Goal: Transaction & Acquisition: Obtain resource

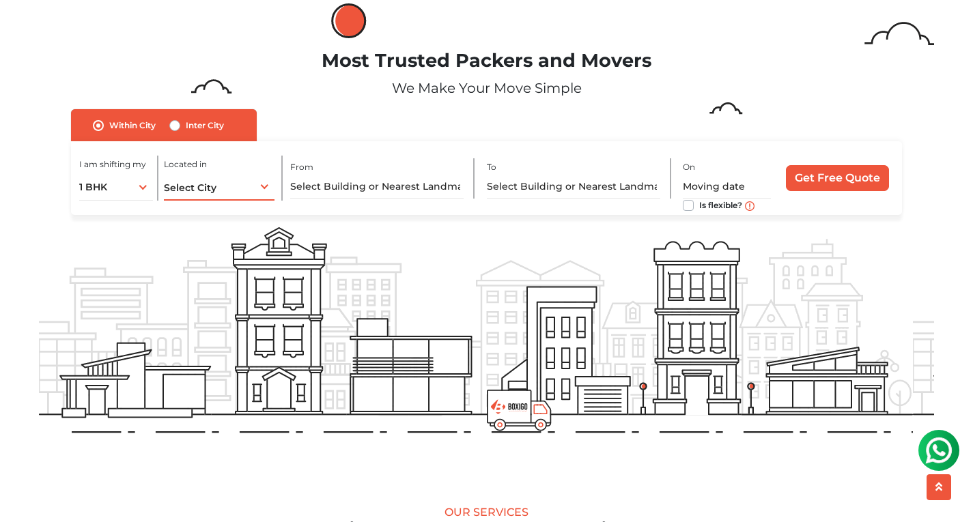
click at [223, 184] on div "Select City Select City Bangalore Bengaluru Bhopal Bhubaneswar Chennai Coimbato…" at bounding box center [219, 186] width 111 height 29
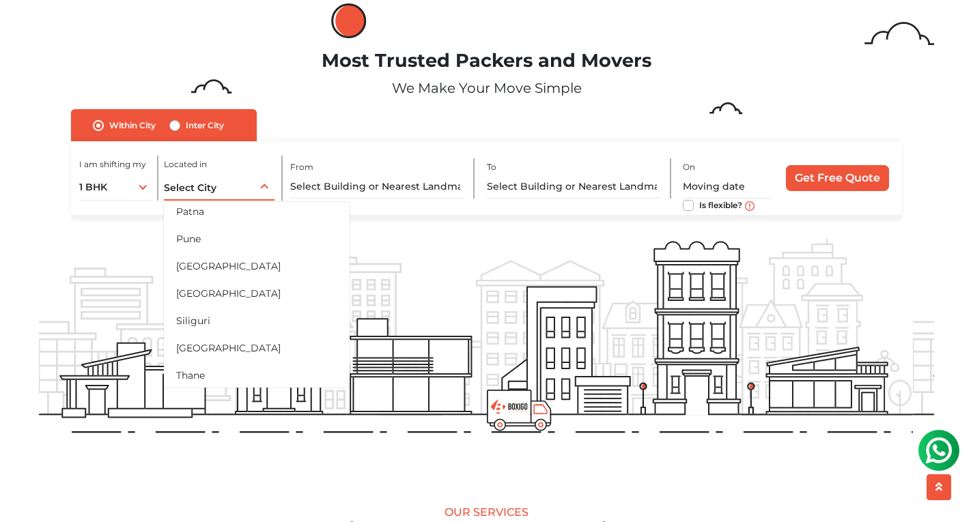
scroll to position [644, 0]
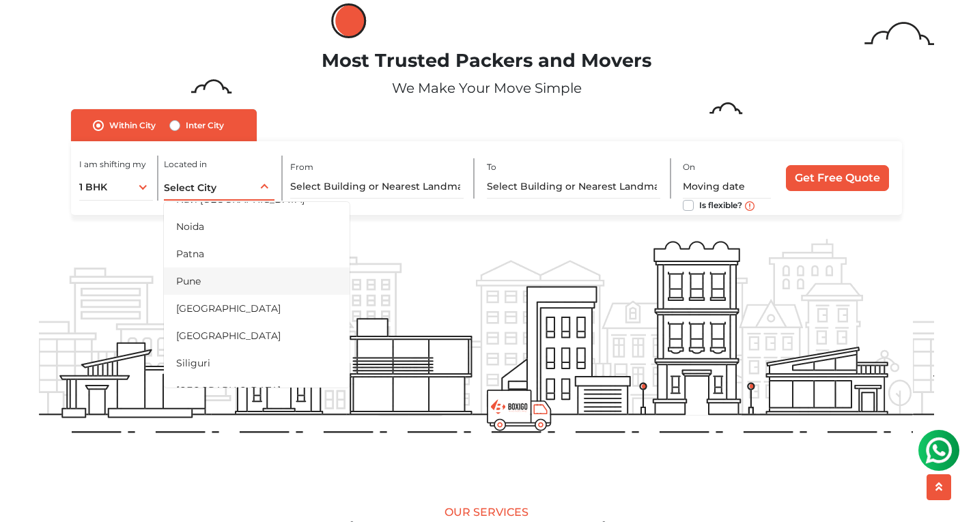
click at [210, 275] on li "Pune" at bounding box center [257, 281] width 186 height 27
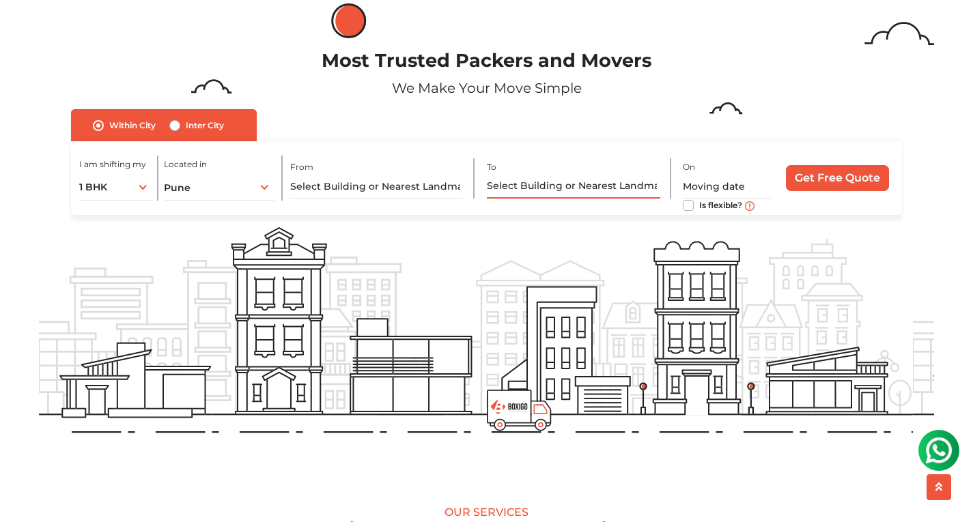
click at [591, 184] on input "text" at bounding box center [573, 187] width 173 height 24
click at [415, 150] on div "I am shifting my 1 BHK 2 BHK 3 BHK 3 + BHK FEW ITEMS 1 BHK 1 BHK 2 BHK 3 BHK 3 …" at bounding box center [486, 178] width 831 height 74
click at [186, 125] on label "Inter City" at bounding box center [205, 125] width 38 height 16
click at [176, 125] on input "Inter City" at bounding box center [174, 124] width 11 height 14
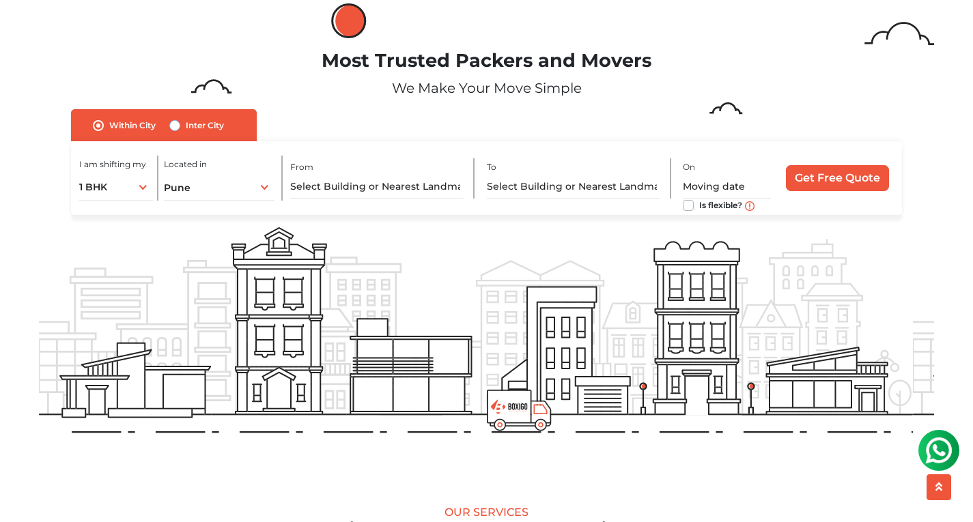
radio input "true"
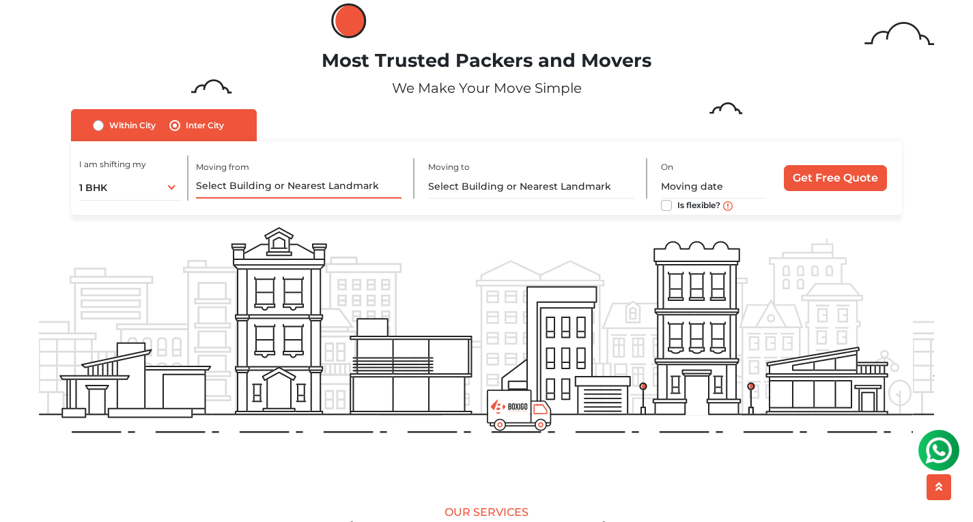
click at [348, 187] on input "text" at bounding box center [298, 187] width 205 height 24
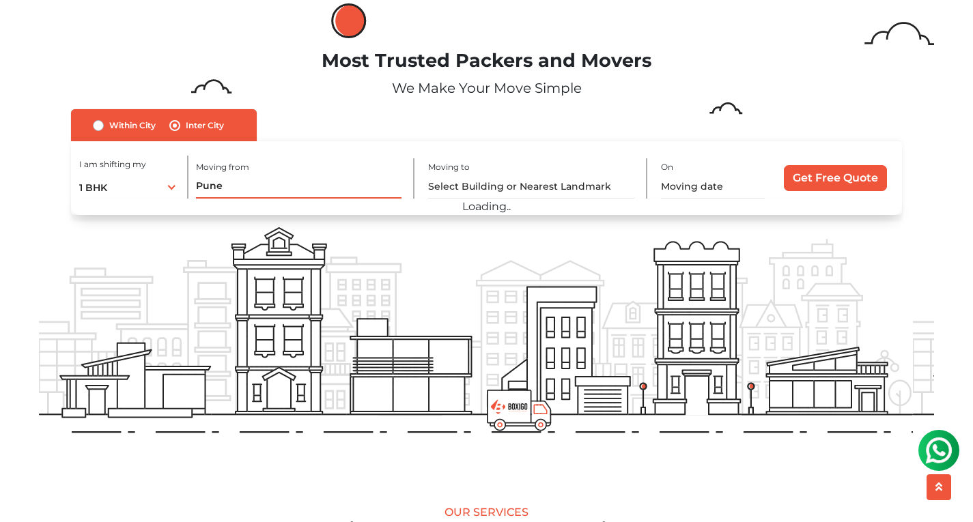
type input "Pune"
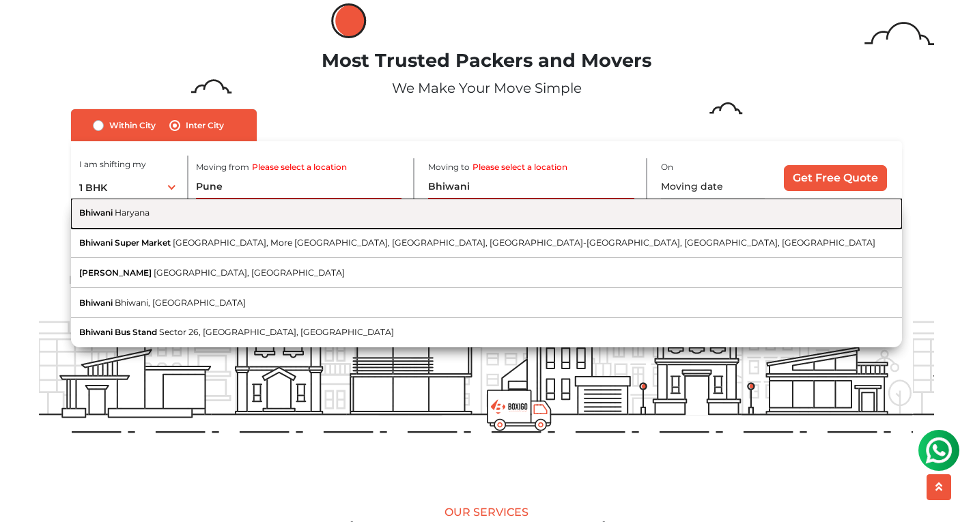
click at [294, 212] on button "Bhiwani Haryana" at bounding box center [486, 214] width 831 height 30
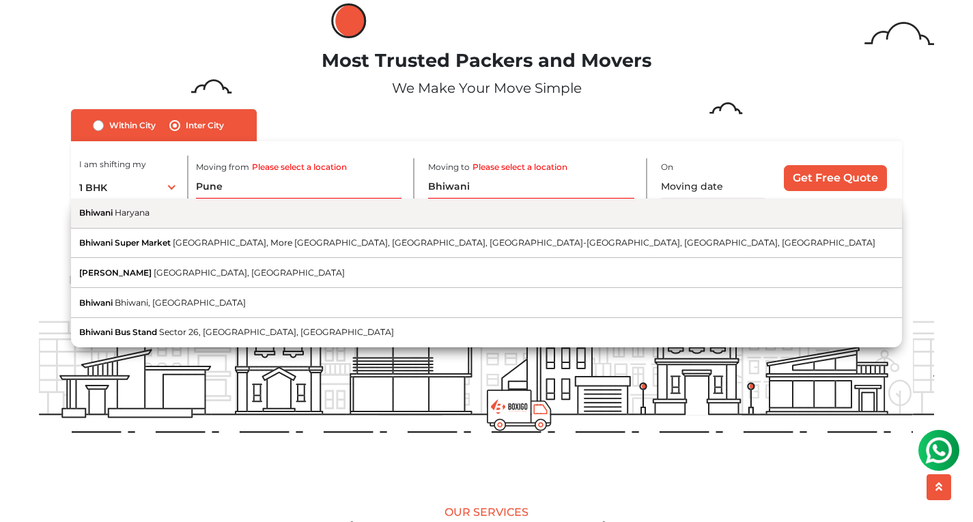
type input "Bhiwani, [GEOGRAPHIC_DATA]"
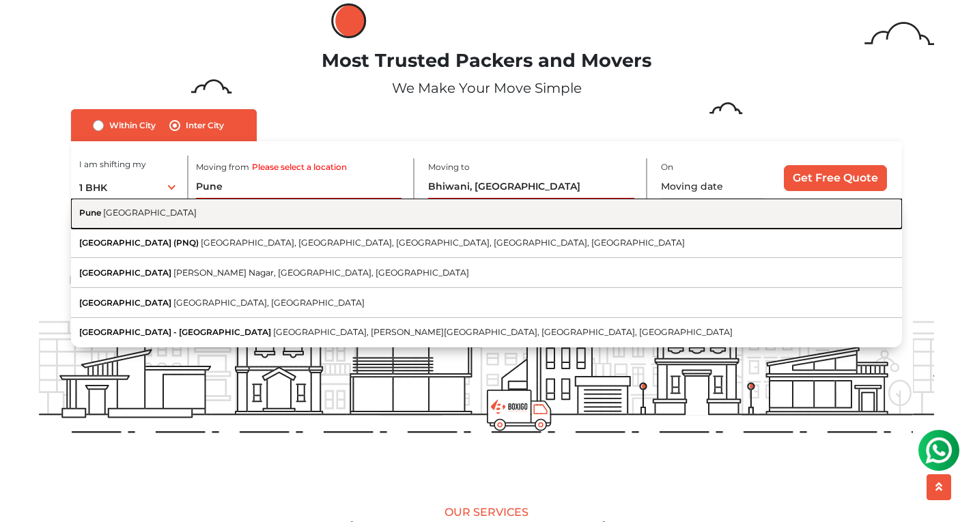
click at [366, 218] on button "Pune Maharashtra" at bounding box center [486, 214] width 831 height 30
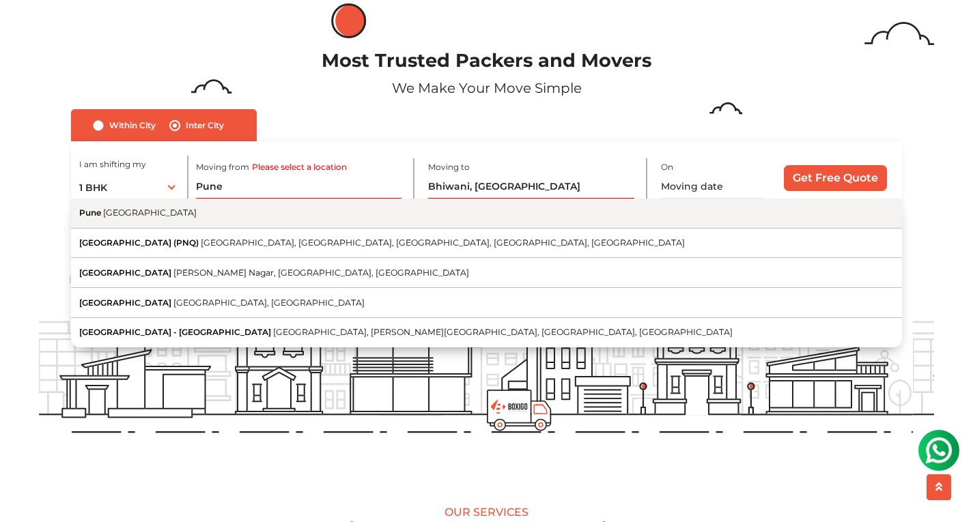
type input "[GEOGRAPHIC_DATA], [GEOGRAPHIC_DATA]"
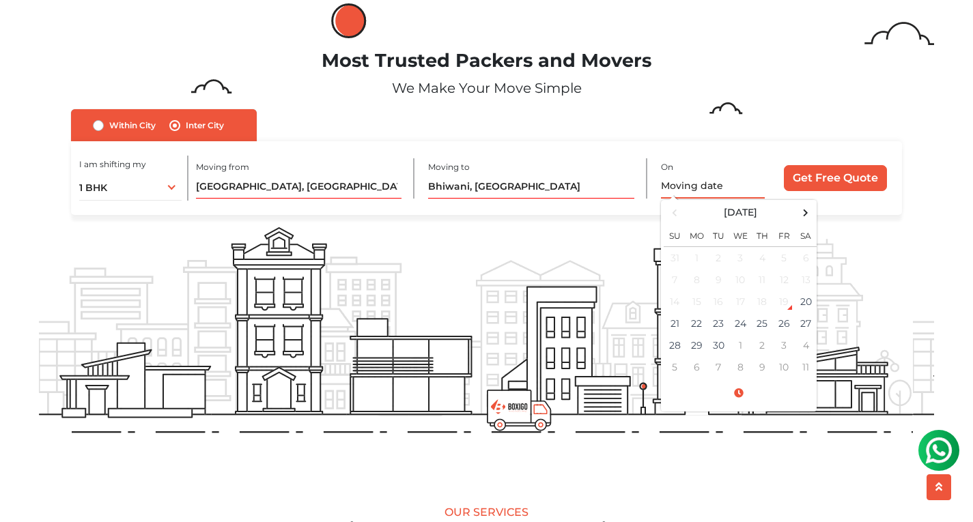
click at [702, 192] on input "text" at bounding box center [713, 187] width 104 height 24
click at [742, 322] on td "24" at bounding box center [740, 324] width 22 height 22
type input "09/24/2025 12:00 AM"
click at [836, 176] on input "Get Free Quote" at bounding box center [835, 178] width 103 height 26
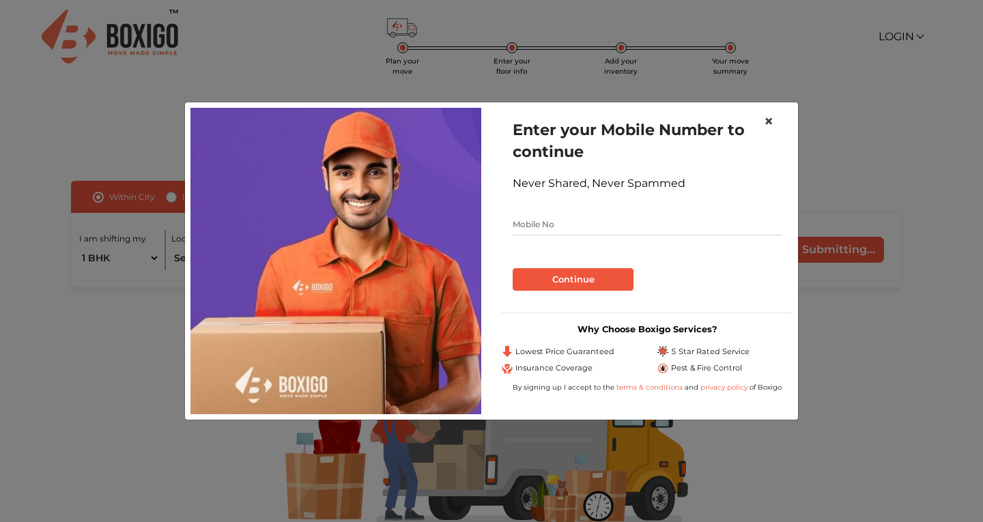
click at [767, 117] on span "×" at bounding box center [769, 121] width 10 height 20
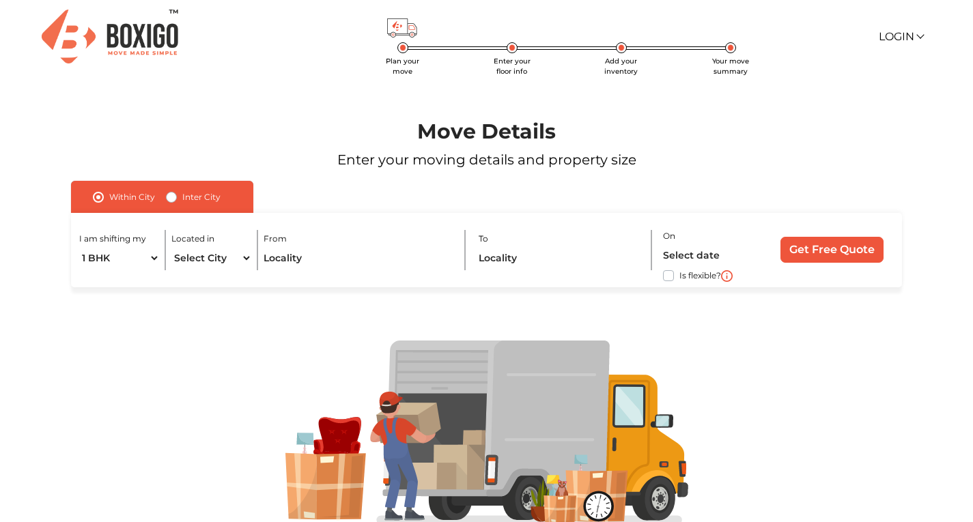
scroll to position [57, 0]
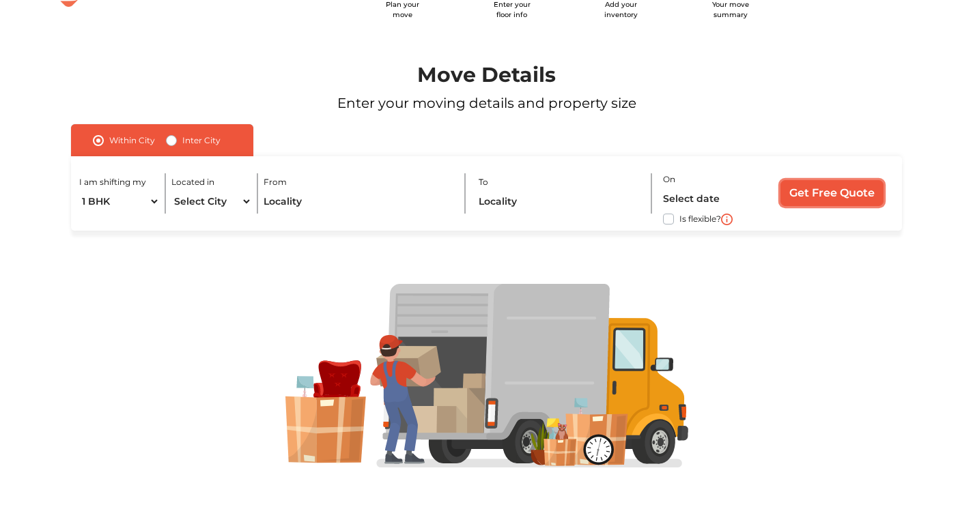
click at [846, 186] on input "Get Free Quote" at bounding box center [831, 193] width 103 height 26
click at [182, 141] on label "Inter City" at bounding box center [201, 140] width 38 height 16
click at [174, 141] on input "Inter City" at bounding box center [171, 139] width 11 height 14
radio input "true"
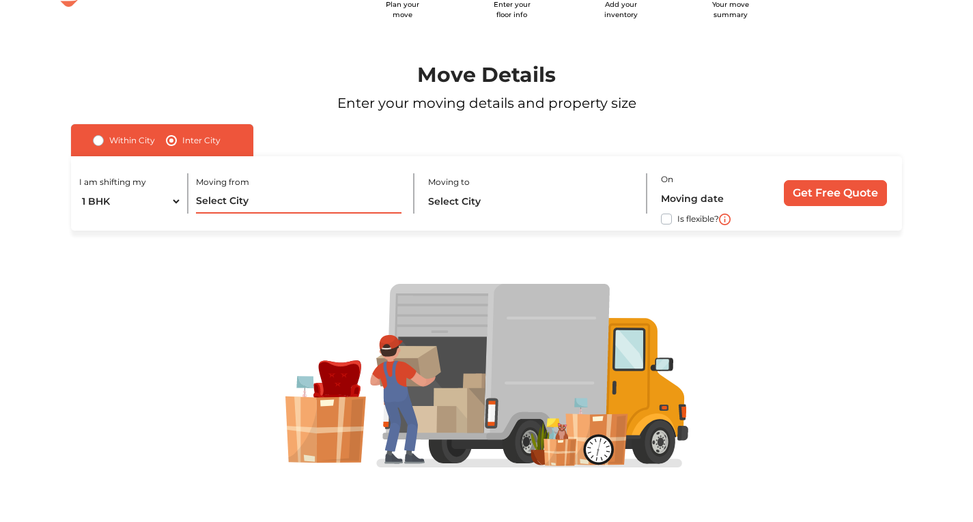
click at [288, 208] on input "text" at bounding box center [298, 202] width 205 height 24
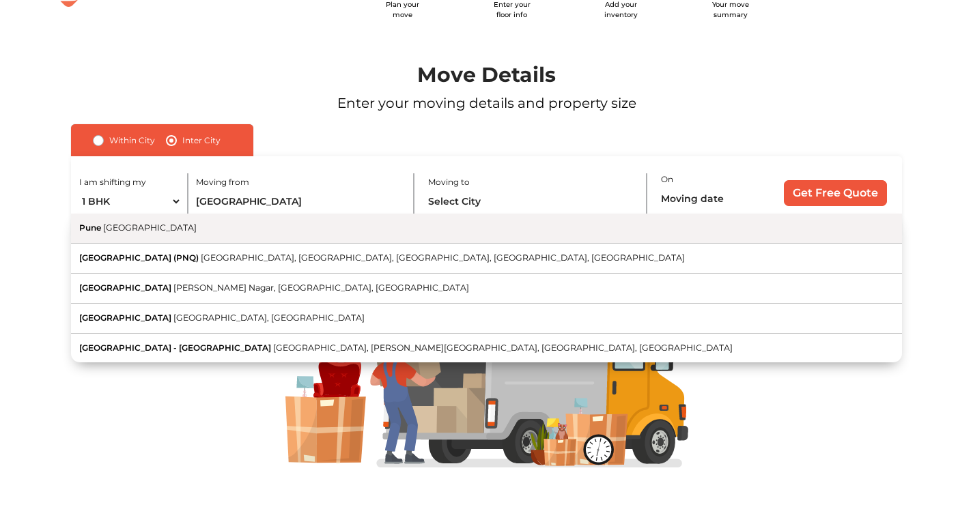
click at [288, 234] on button "Pune [GEOGRAPHIC_DATA]" at bounding box center [486, 229] width 831 height 30
type input "[GEOGRAPHIC_DATA], [GEOGRAPHIC_DATA]"
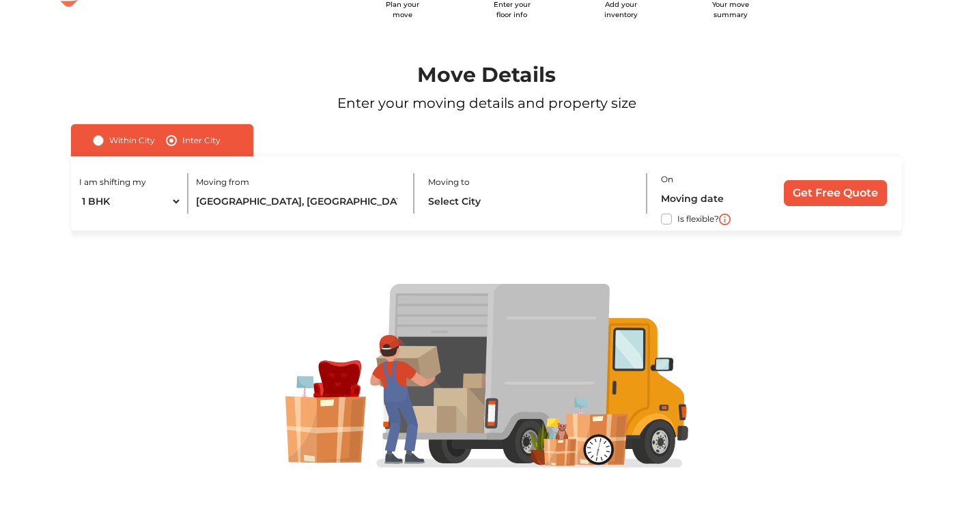
click at [482, 188] on div "Moving to" at bounding box center [537, 193] width 218 height 40
click at [482, 203] on input "text" at bounding box center [530, 202] width 205 height 24
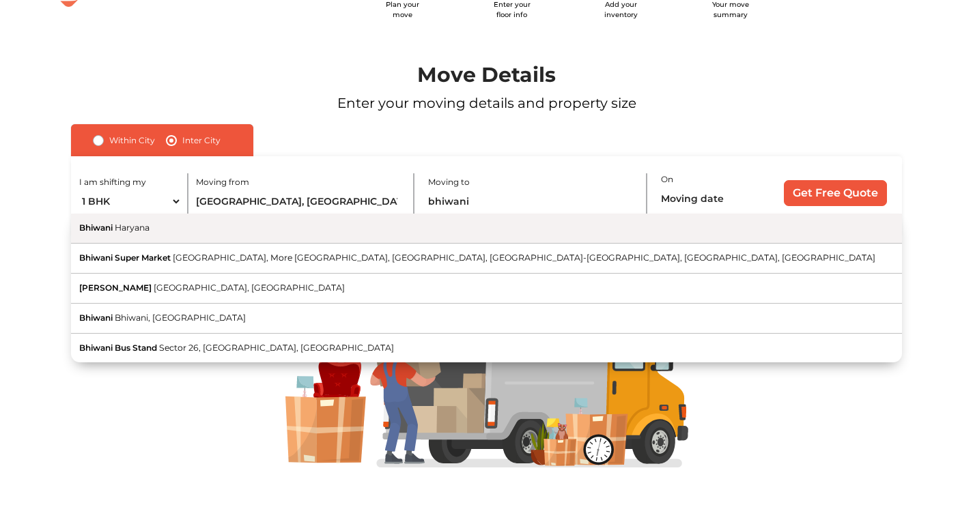
click at [487, 225] on button "[PERSON_NAME]" at bounding box center [486, 229] width 831 height 30
type input "Bhiwani, [GEOGRAPHIC_DATA]"
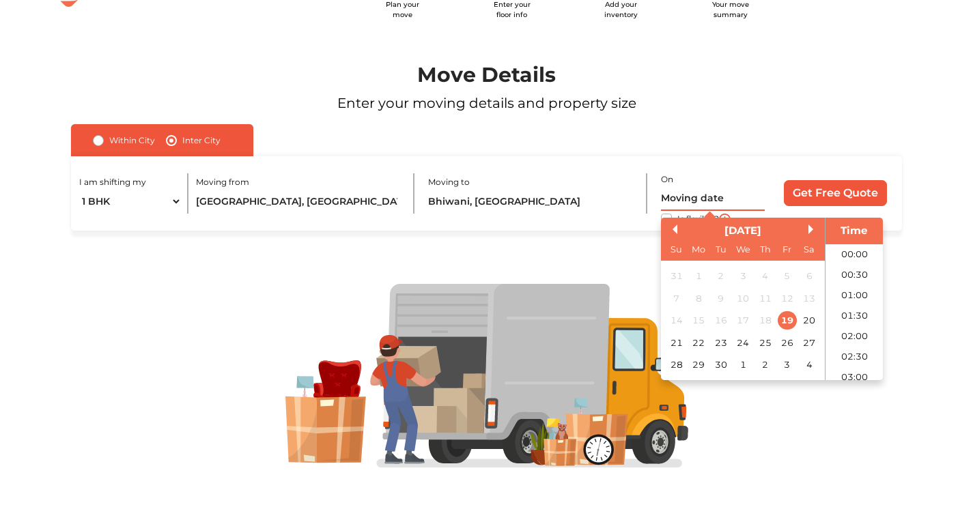
click at [670, 201] on input "text" at bounding box center [713, 199] width 104 height 24
click at [743, 337] on div "24" at bounding box center [742, 343] width 18 height 18
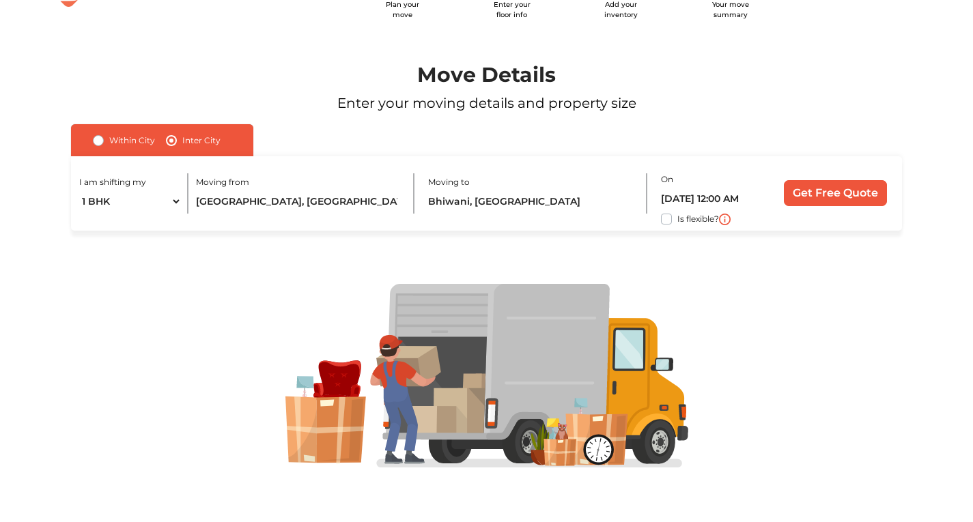
click at [725, 149] on div "Within City Inter City I am shifting my 1 BHK 2 BHK 3 BHK 3 + BHK FEW ITEMS Loc…" at bounding box center [486, 177] width 831 height 106
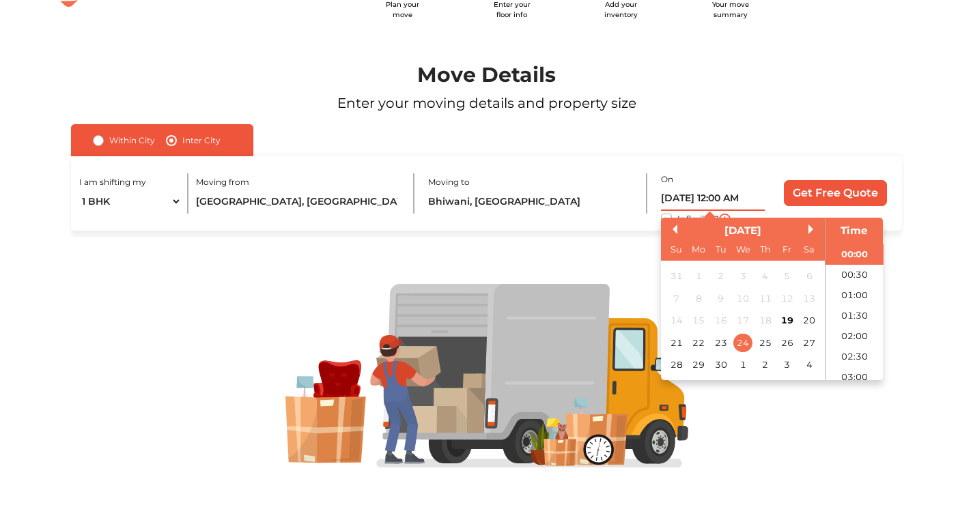
click at [747, 200] on input "[DATE] 12:00 AM" at bounding box center [713, 199] width 104 height 24
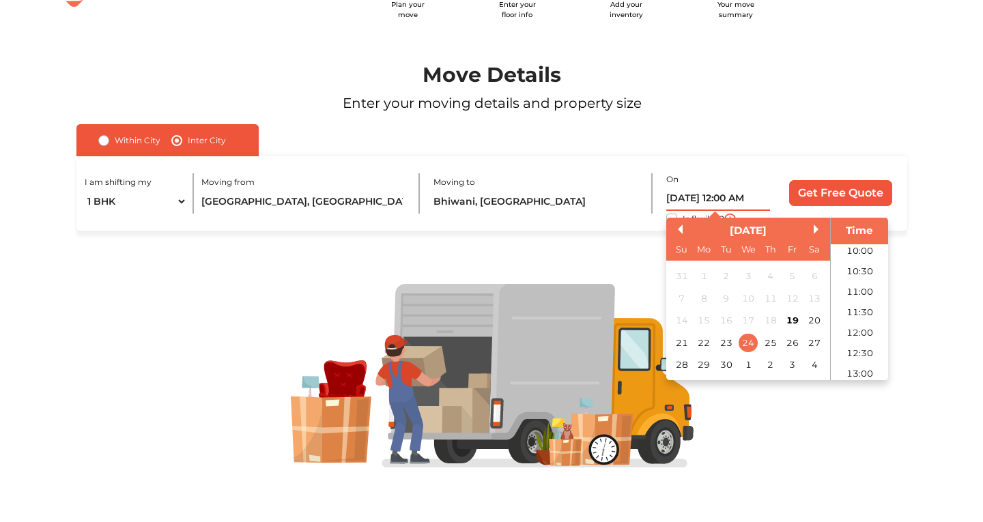
scroll to position [414, 0]
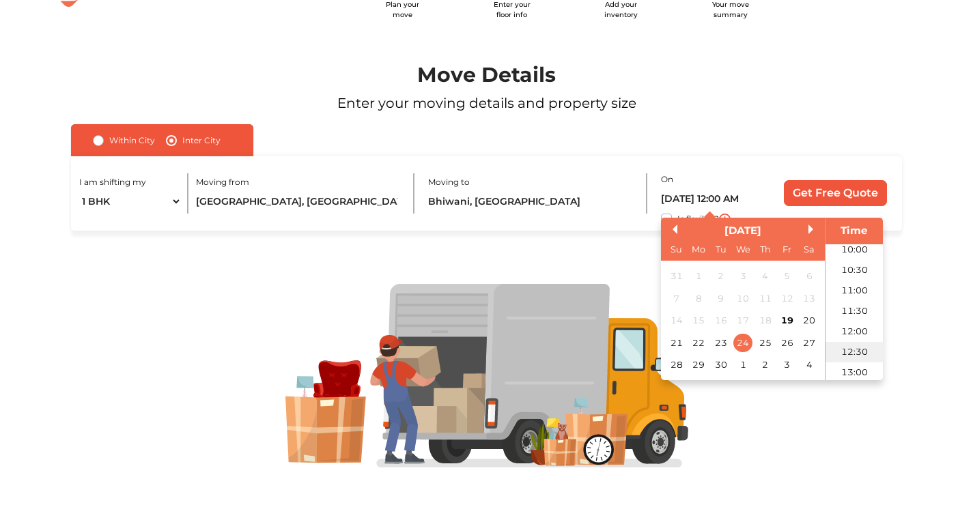
click at [844, 346] on li "12:30" at bounding box center [854, 352] width 58 height 20
type input "[DATE] 12:30 PM"
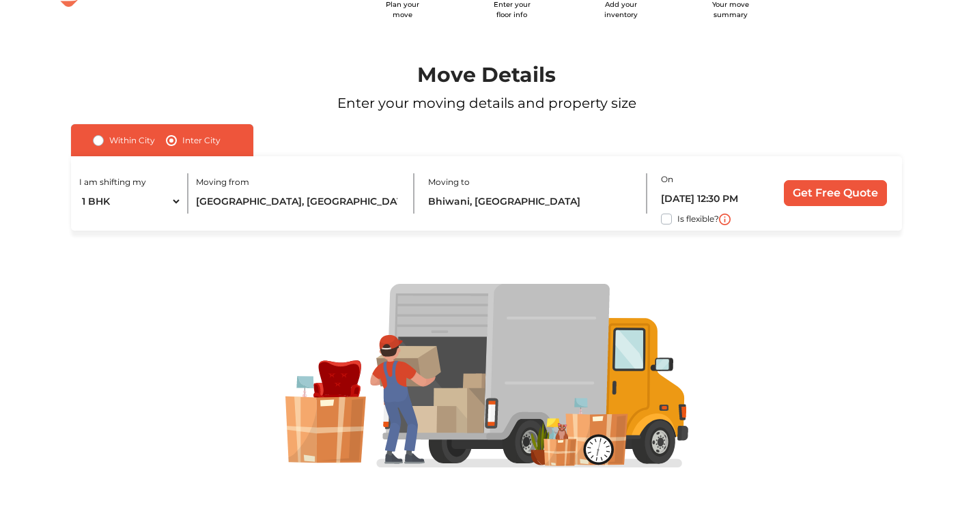
click at [677, 218] on label "Is flexible?" at bounding box center [698, 218] width 42 height 14
click at [82, 218] on input "Is flexible?" at bounding box center [76, 218] width 11 height 14
checkbox input "true"
click at [816, 203] on input "Get Free Quote" at bounding box center [835, 193] width 103 height 26
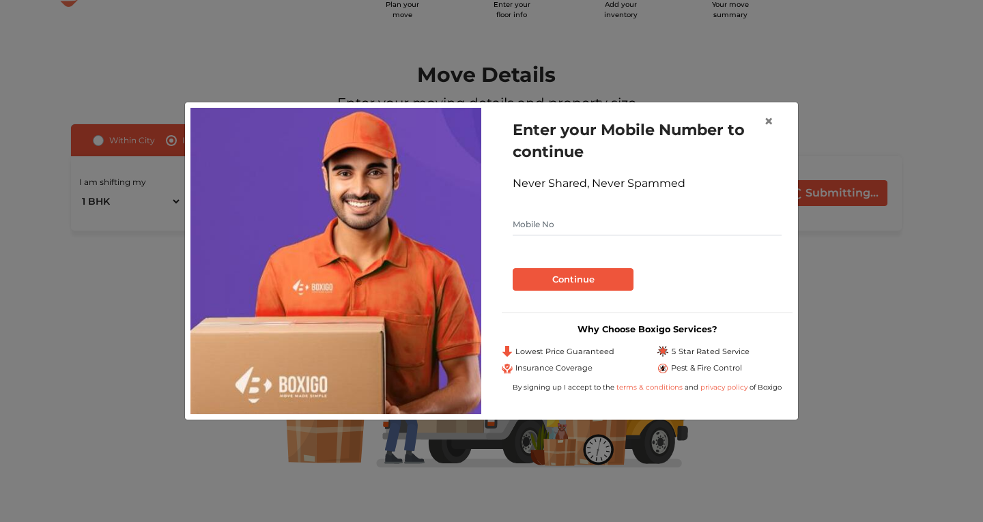
click at [592, 218] on input "text" at bounding box center [647, 225] width 269 height 22
type input "9650820522"
click at [599, 283] on button "Continue" at bounding box center [573, 279] width 121 height 23
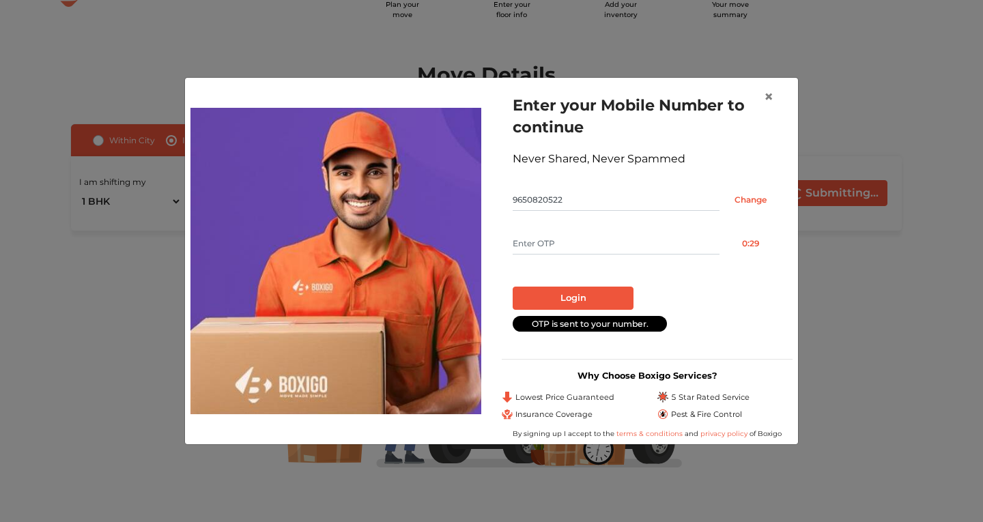
click at [614, 239] on input "text" at bounding box center [616, 244] width 207 height 22
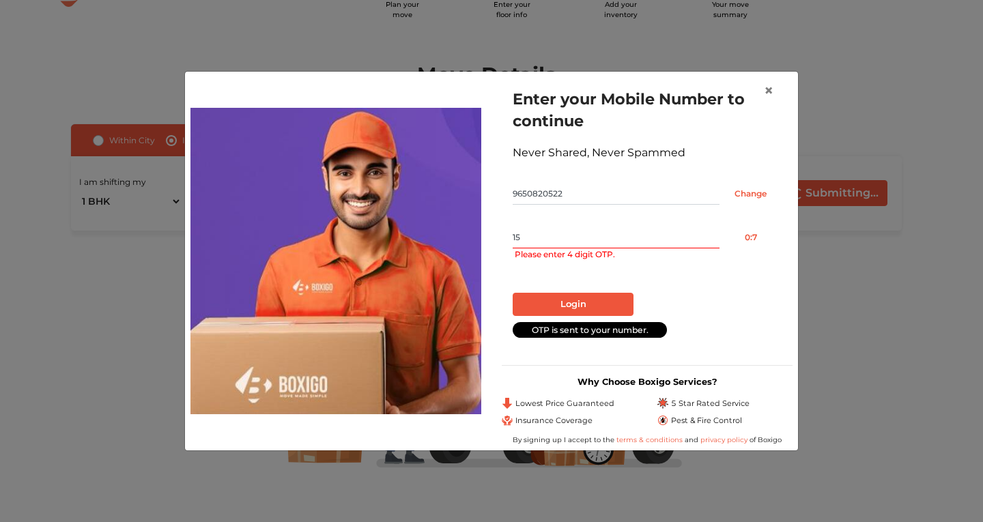
type input "1"
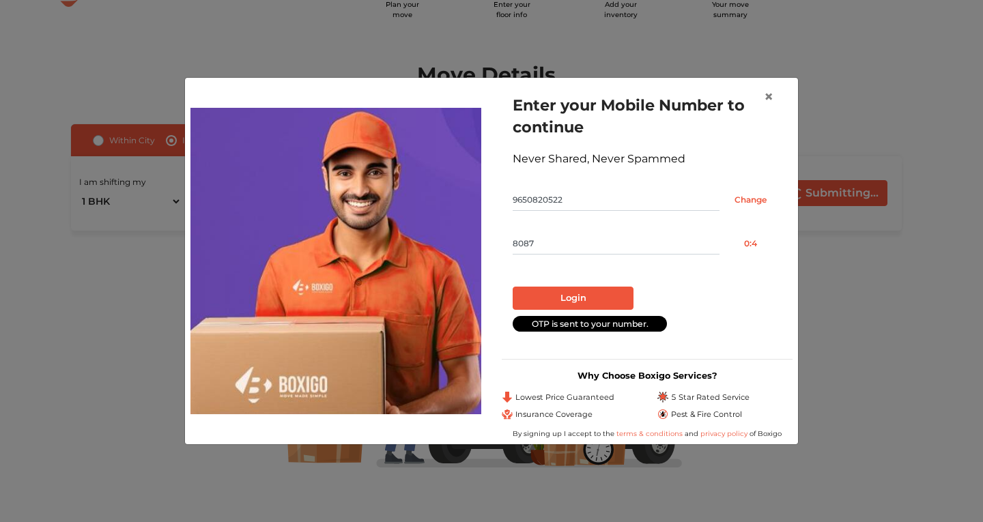
type input "8087"
click at [580, 291] on button "Login" at bounding box center [573, 298] width 121 height 23
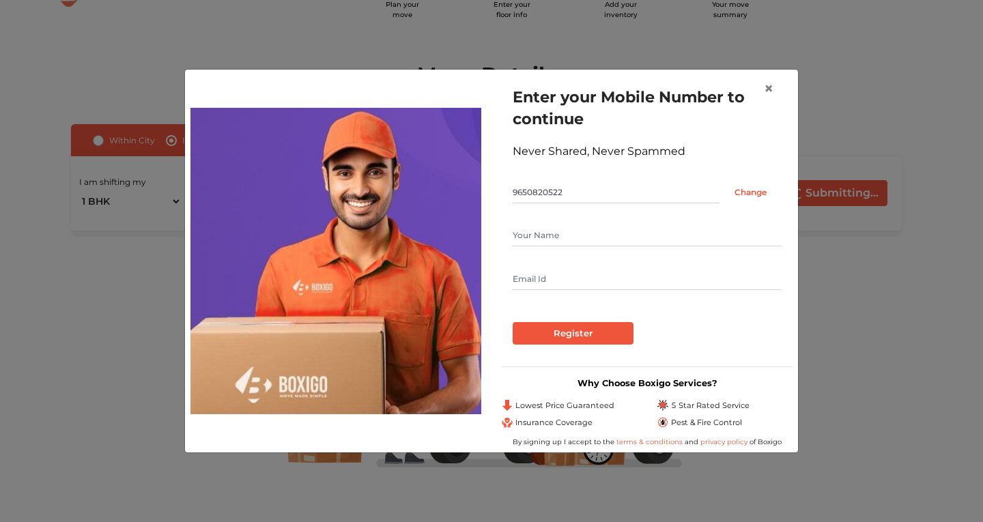
click at [572, 240] on input "text" at bounding box center [647, 236] width 269 height 22
type input "[PERSON_NAME]"
type input "[EMAIL_ADDRESS][DOMAIN_NAME]"
click at [584, 338] on input "Register" at bounding box center [573, 333] width 121 height 23
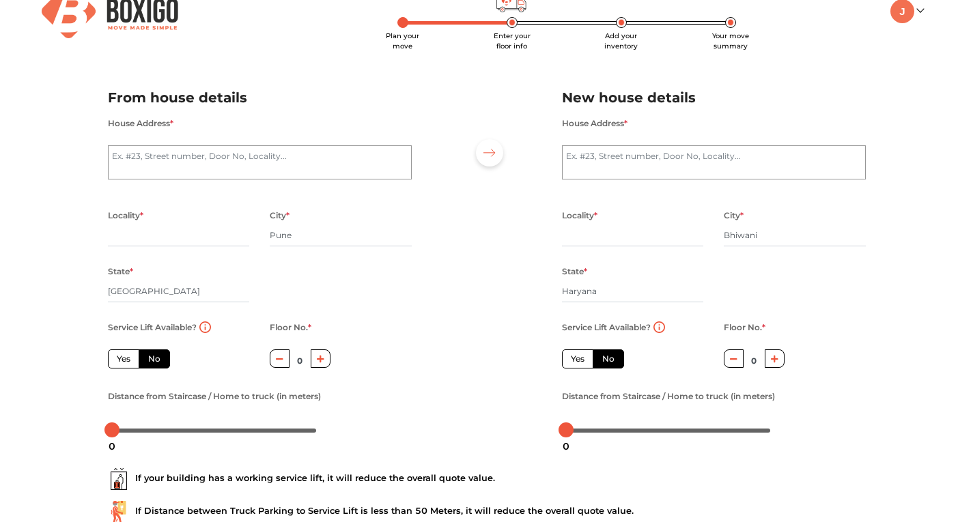
scroll to position [25, 0]
click at [251, 155] on textarea "House Address *" at bounding box center [260, 163] width 304 height 34
click at [251, 155] on textarea "[PERSON_NAME]" at bounding box center [260, 163] width 304 height 34
type textarea "[PERSON_NAME]"
click at [156, 242] on input "text" at bounding box center [179, 236] width 142 height 22
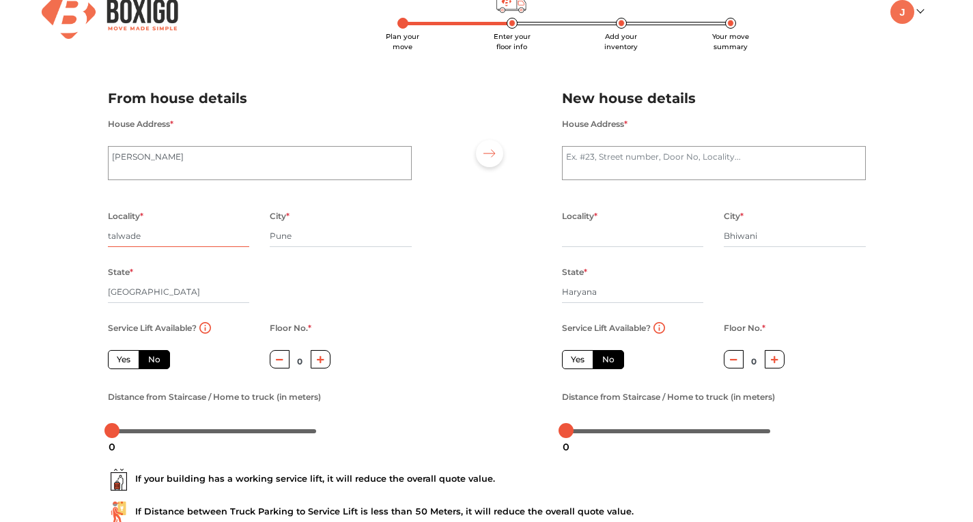
scroll to position [126, 0]
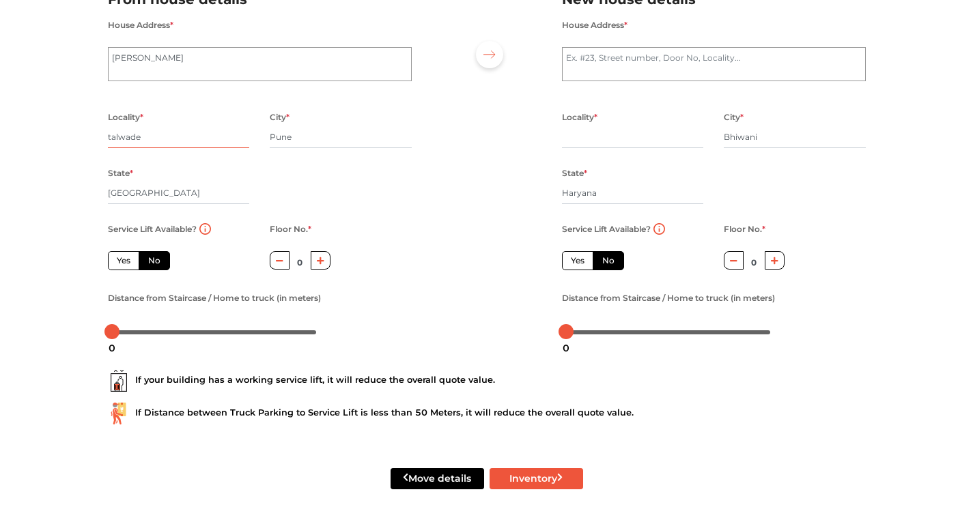
type input "talwade"
click at [128, 257] on label "Yes" at bounding box center [123, 260] width 31 height 19
click at [126, 257] on input "Yes" at bounding box center [121, 259] width 9 height 9
radio input "true"
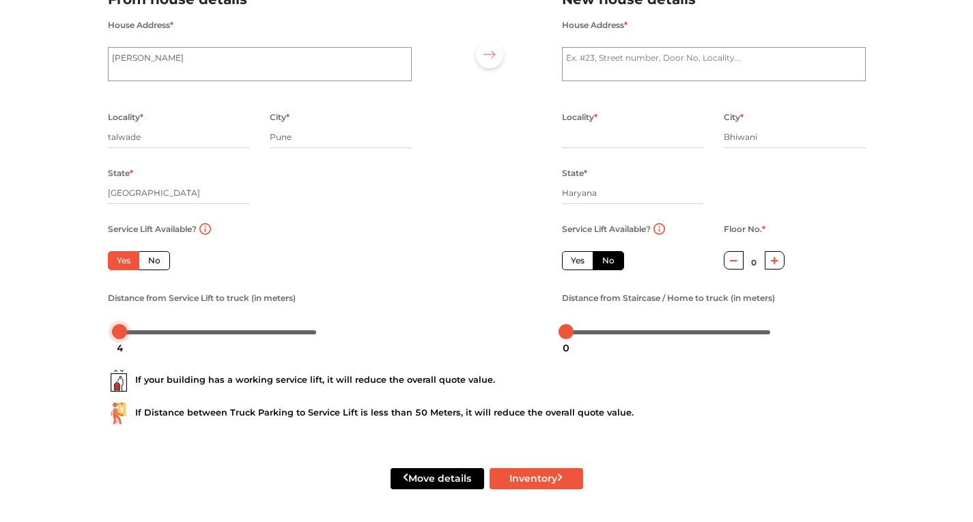
drag, startPoint x: 111, startPoint y: 333, endPoint x: 119, endPoint y: 332, distance: 8.3
click at [119, 332] on div at bounding box center [119, 331] width 15 height 15
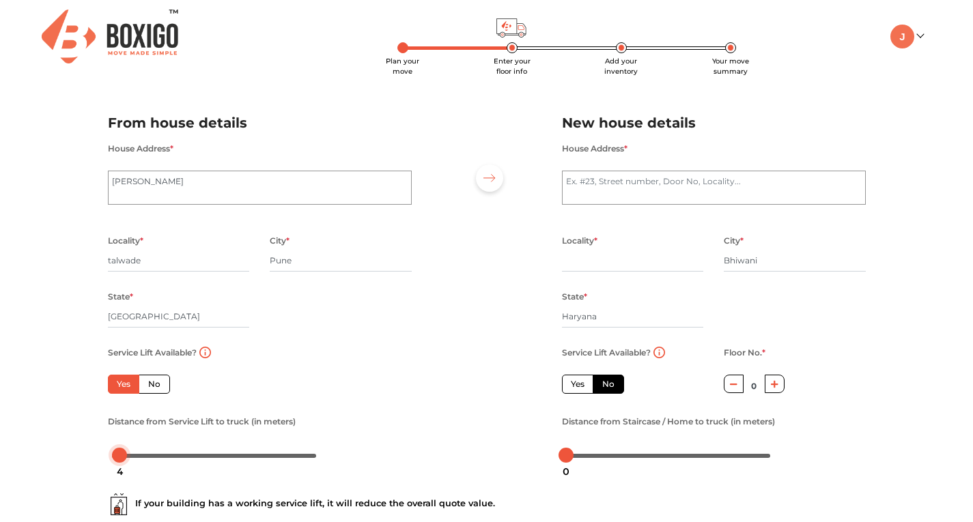
scroll to position [1, 0]
click at [631, 193] on textarea "House Address *" at bounding box center [714, 187] width 304 height 34
type textarea "Sec13 Huda"
click at [591, 266] on input "text" at bounding box center [633, 260] width 142 height 22
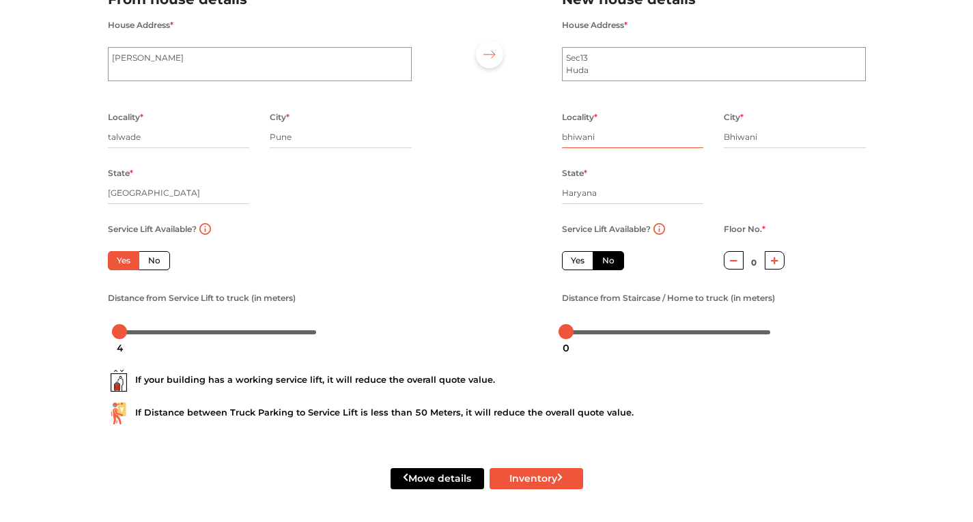
type input "bhiwani"
click at [575, 253] on label "Yes" at bounding box center [577, 260] width 31 height 19
click at [575, 255] on input "Yes" at bounding box center [575, 259] width 9 height 9
radio input "false"
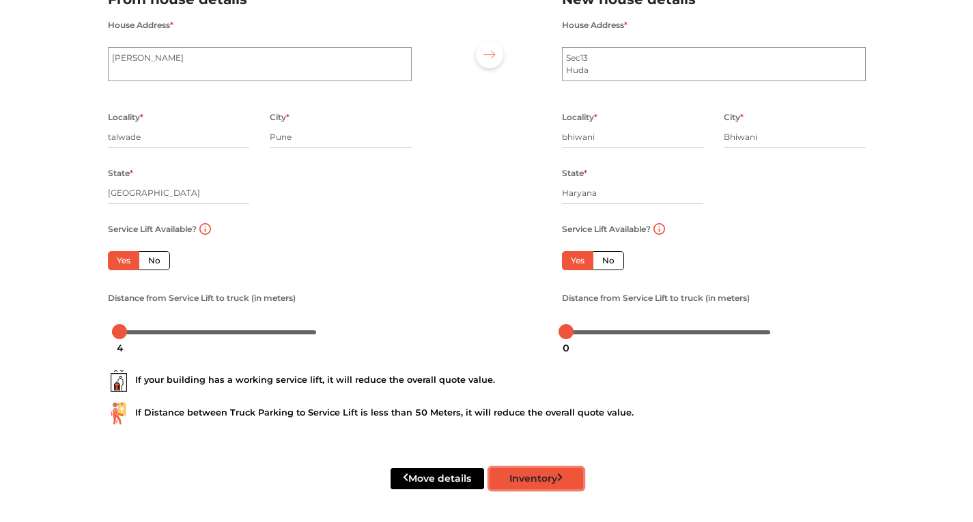
click at [529, 477] on button "Inventory" at bounding box center [536, 478] width 94 height 21
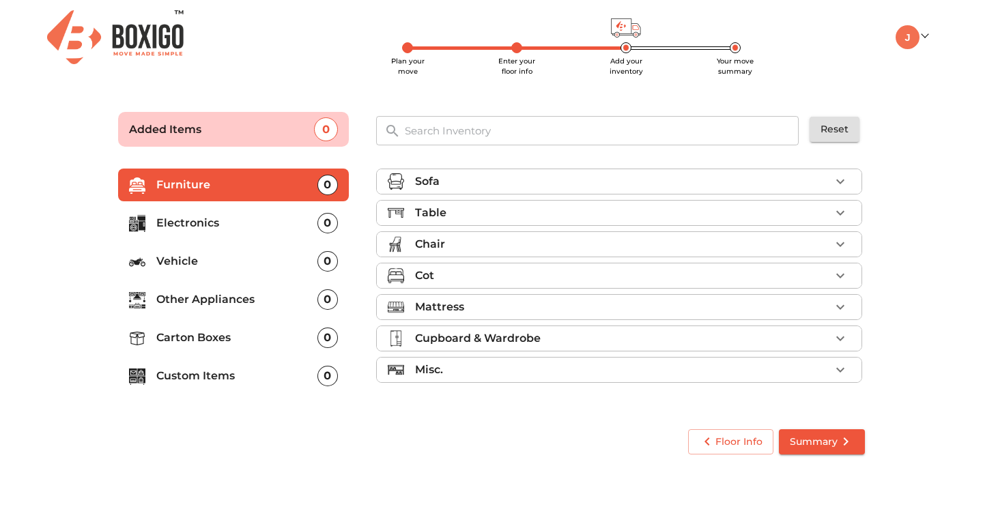
click at [330, 336] on div "0" at bounding box center [327, 338] width 20 height 20
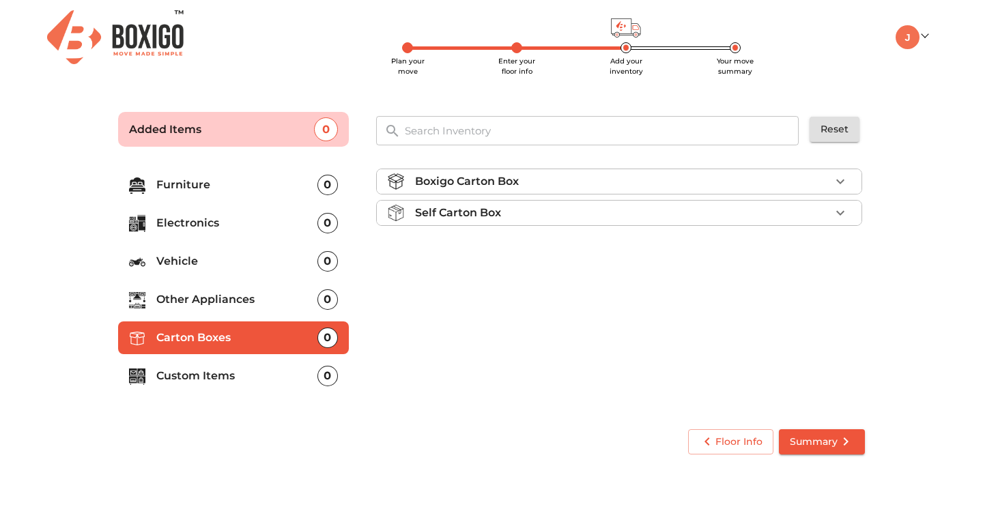
drag, startPoint x: 843, startPoint y: 208, endPoint x: 879, endPoint y: 225, distance: 40.0
click at [879, 225] on form "Added Items 0 ​ Reset Furniture 0 Electronics 0 Vehicle 0 Other Appliances 0 Ca…" at bounding box center [491, 280] width 778 height 375
click at [831, 218] on li "Self Carton Box" at bounding box center [619, 213] width 485 height 25
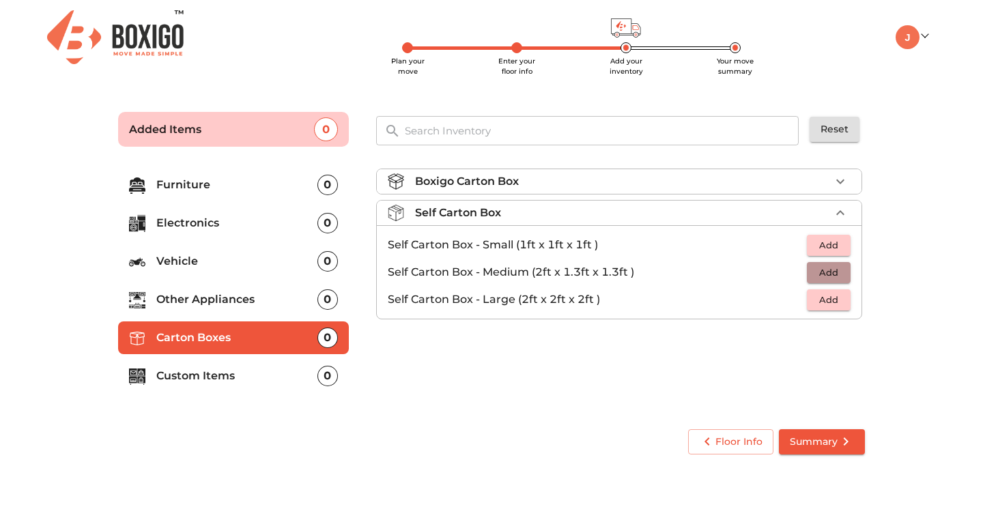
click at [814, 274] on span "Add" at bounding box center [829, 273] width 30 height 16
click at [839, 272] on icon "button" at bounding box center [841, 273] width 10 height 10
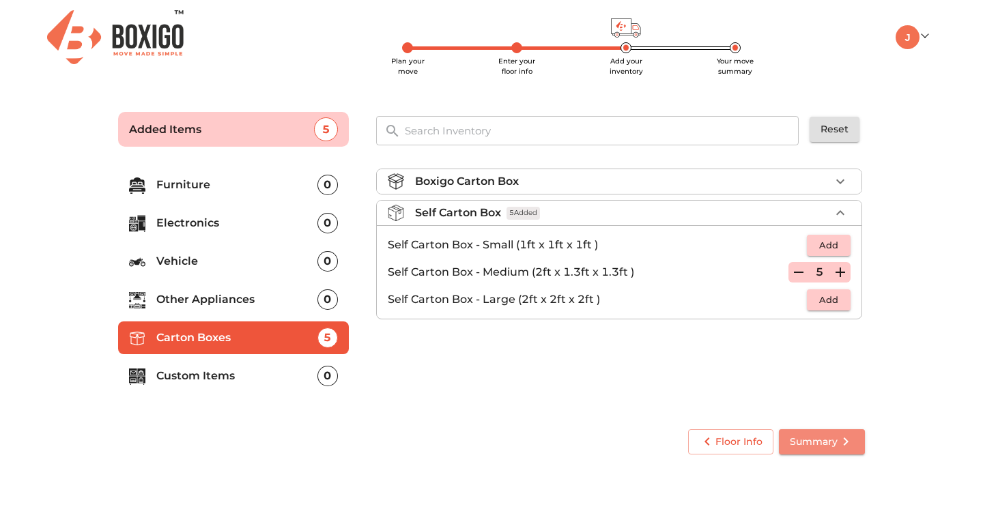
click at [823, 442] on span "Summary" at bounding box center [822, 441] width 64 height 17
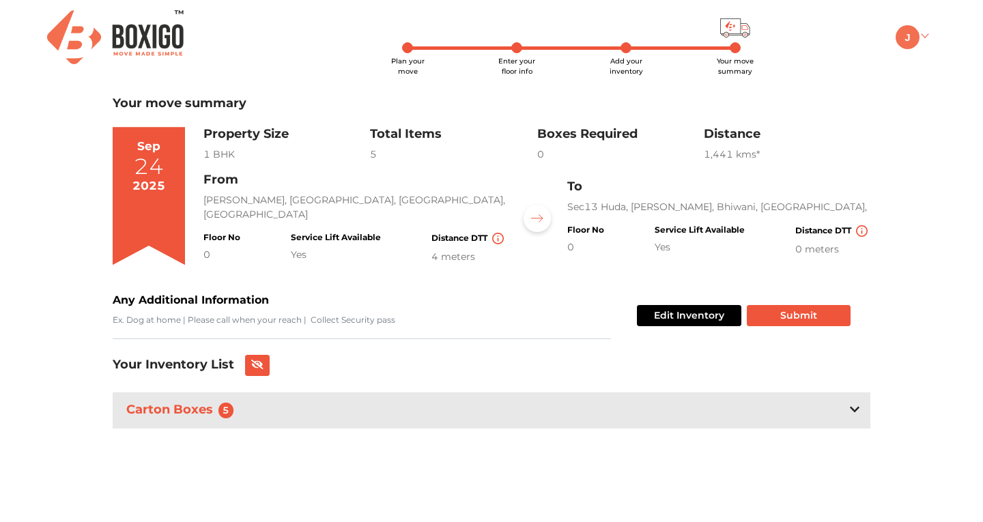
click at [904, 41] on img at bounding box center [908, 37] width 24 height 24
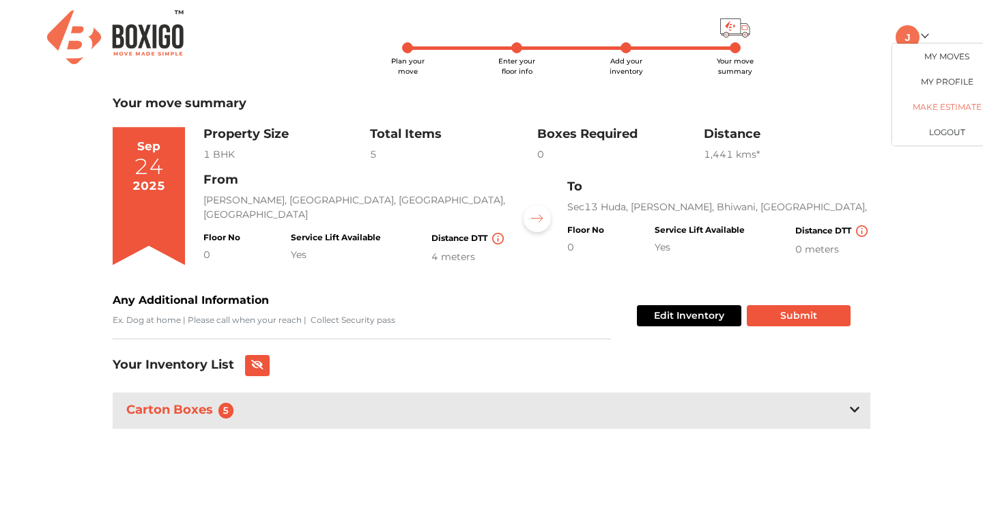
click at [928, 99] on link "Make Estimate" at bounding box center [946, 107] width 109 height 25
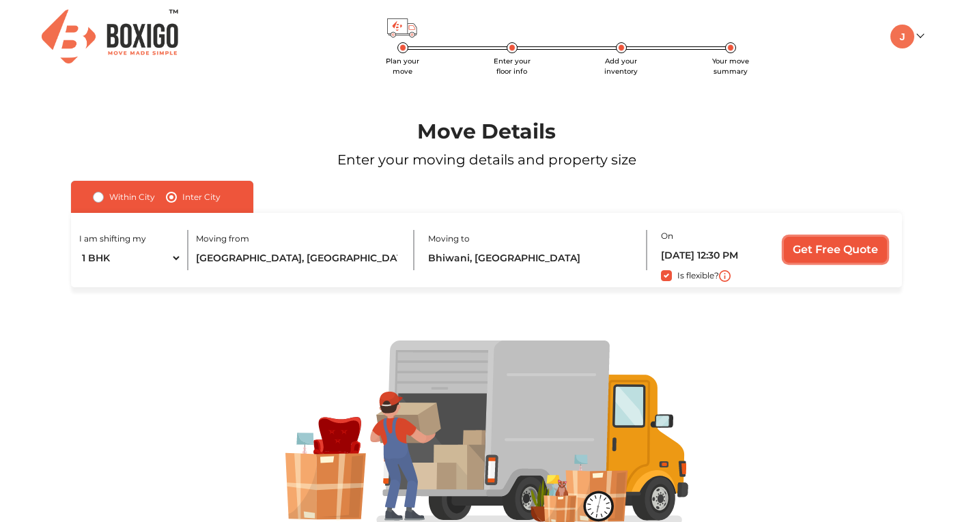
click at [816, 248] on input "Get Free Quote" at bounding box center [835, 250] width 103 height 26
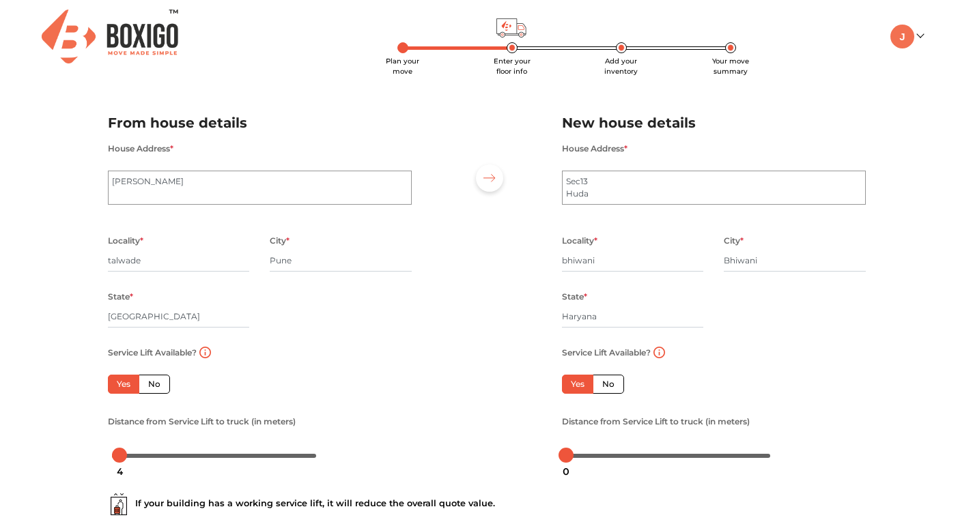
scroll to position [126, 0]
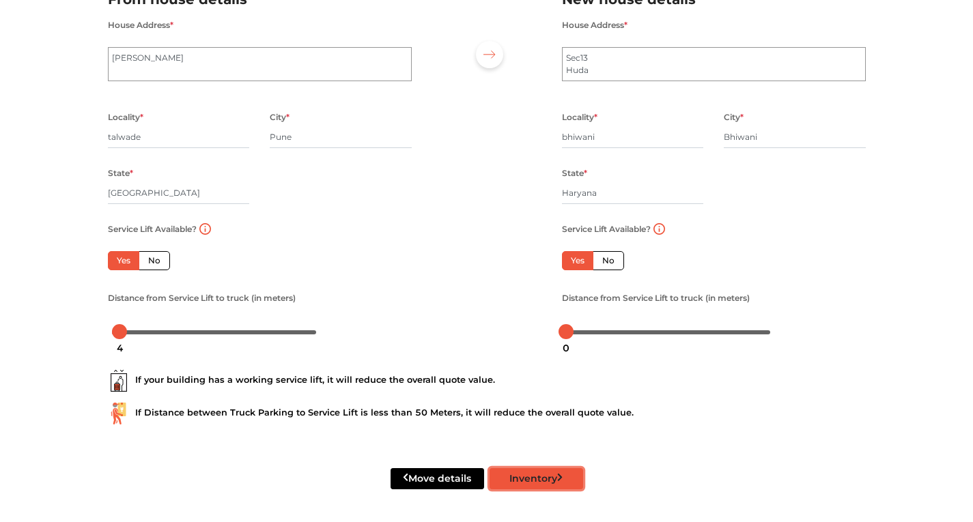
click at [515, 470] on button "Inventory" at bounding box center [536, 478] width 94 height 21
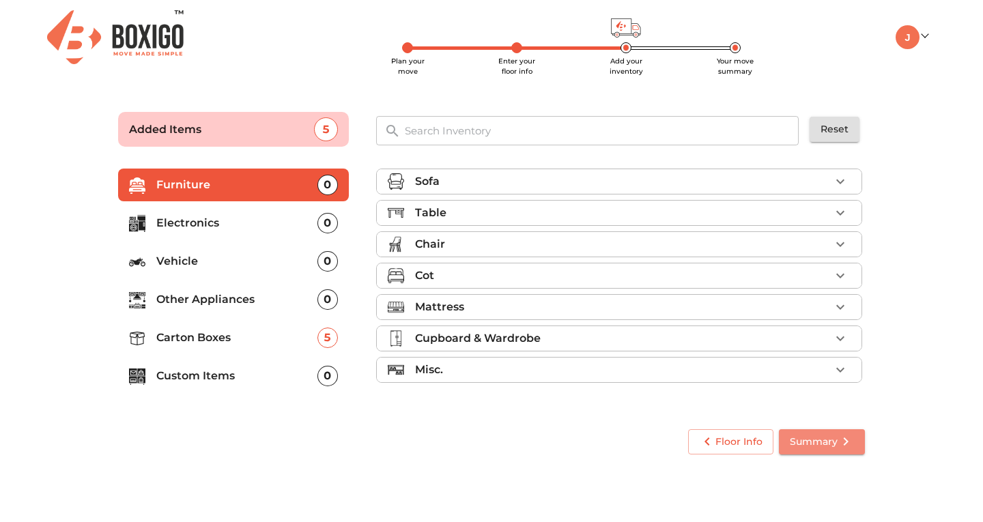
click at [803, 445] on span "Summary" at bounding box center [822, 441] width 64 height 17
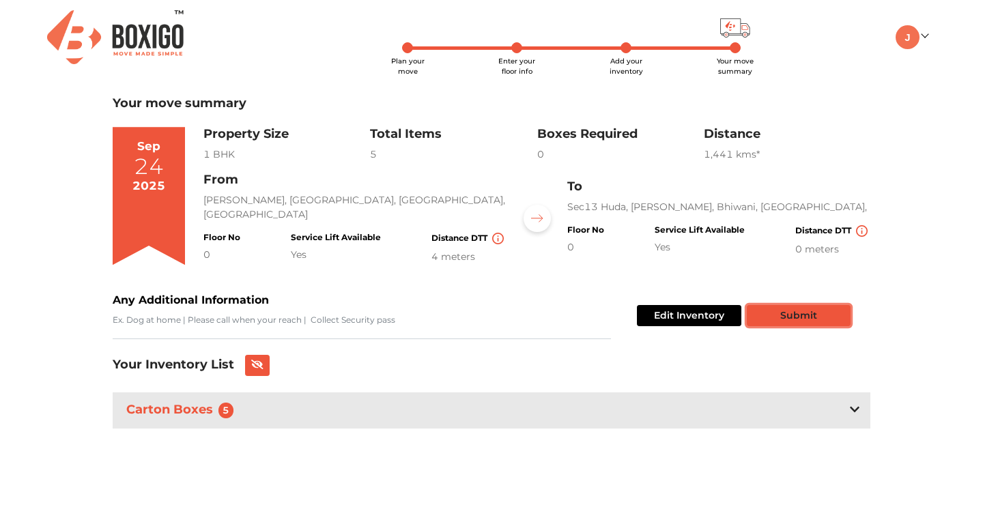
click at [770, 320] on button "Submit" at bounding box center [799, 315] width 104 height 21
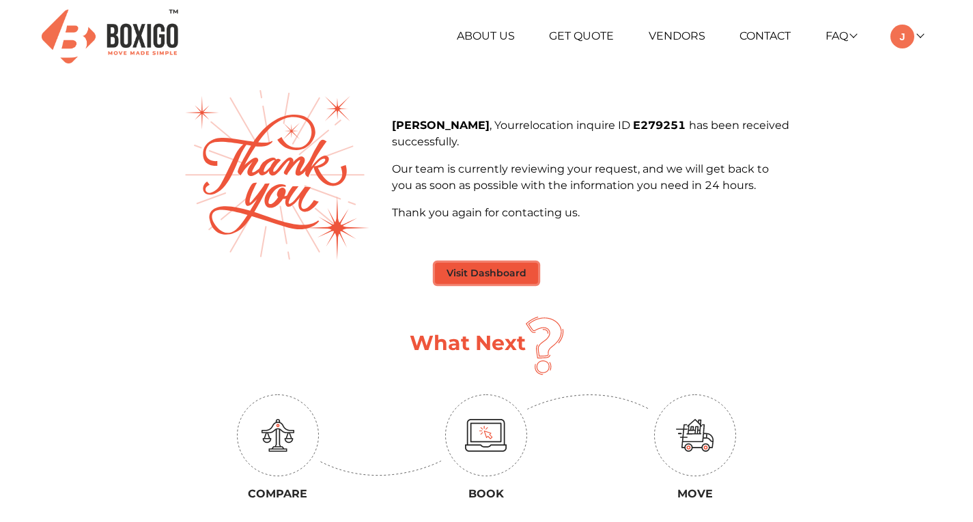
click at [526, 270] on button "Visit Dashboard" at bounding box center [486, 273] width 103 height 21
